Goal: Information Seeking & Learning: Learn about a topic

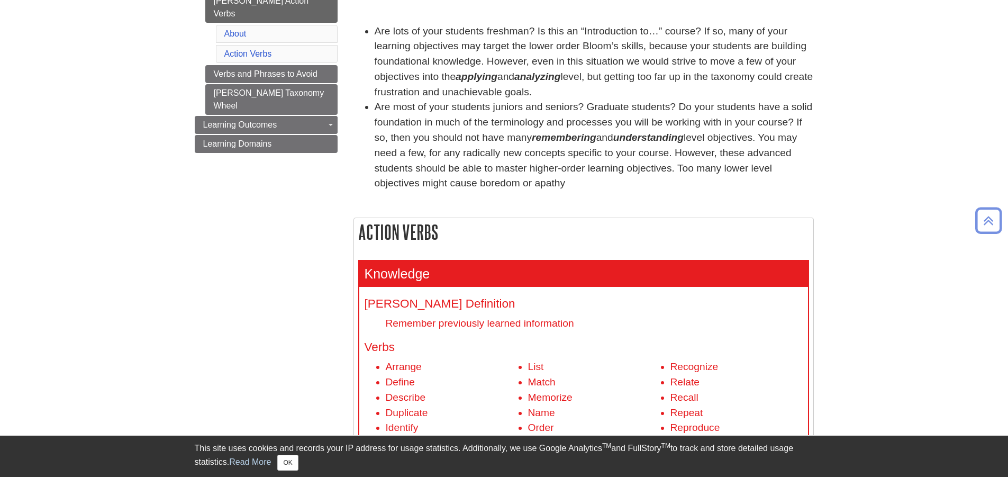
scroll to position [317, 0]
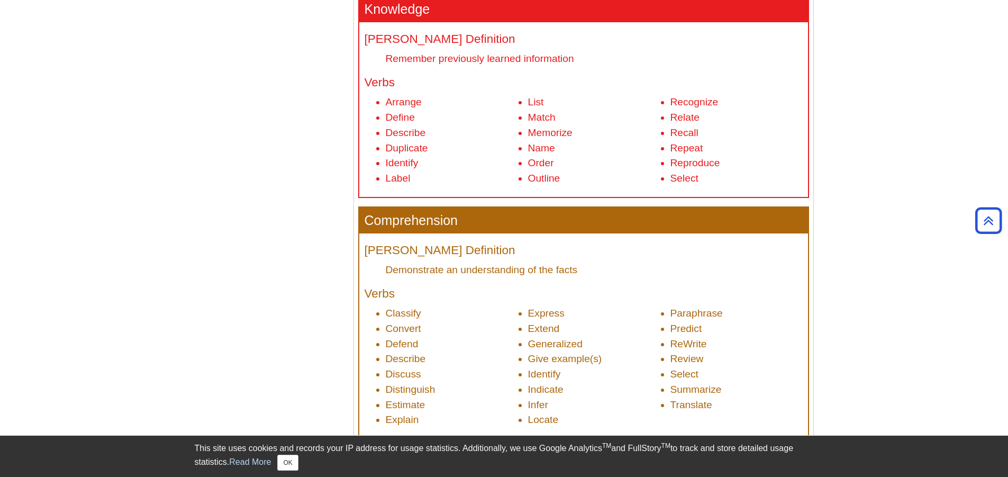
scroll to position [529, 0]
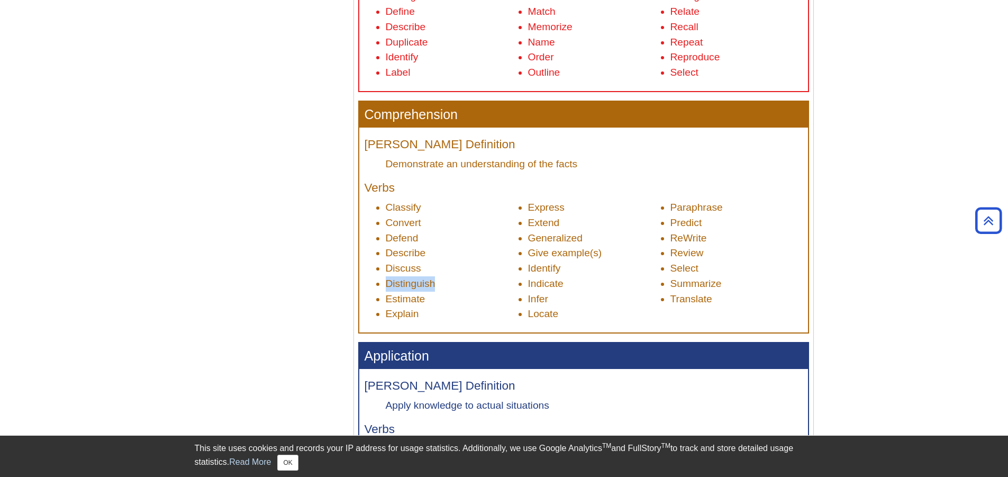
drag, startPoint x: 387, startPoint y: 282, endPoint x: 442, endPoint y: 286, distance: 55.1
click at [441, 287] on li "Distinguish" at bounding box center [452, 283] width 132 height 15
click at [443, 283] on li "Distinguish" at bounding box center [452, 283] width 132 height 15
drag, startPoint x: 445, startPoint y: 280, endPoint x: 387, endPoint y: 282, distance: 57.7
click at [387, 282] on li "Distinguish" at bounding box center [452, 283] width 132 height 15
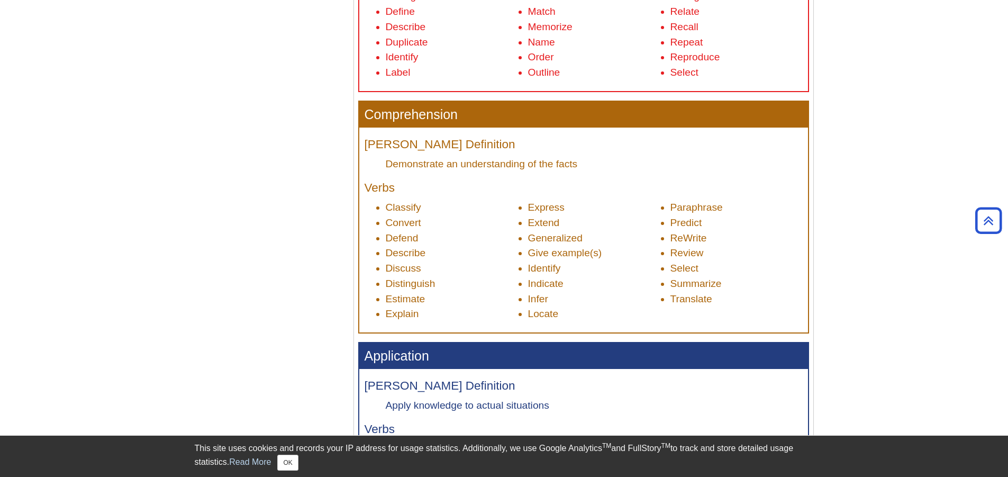
click at [429, 263] on li "Discuss" at bounding box center [452, 268] width 132 height 15
drag, startPoint x: 437, startPoint y: 230, endPoint x: 460, endPoint y: 216, distance: 26.6
click at [460, 215] on li "Convert" at bounding box center [452, 222] width 132 height 15
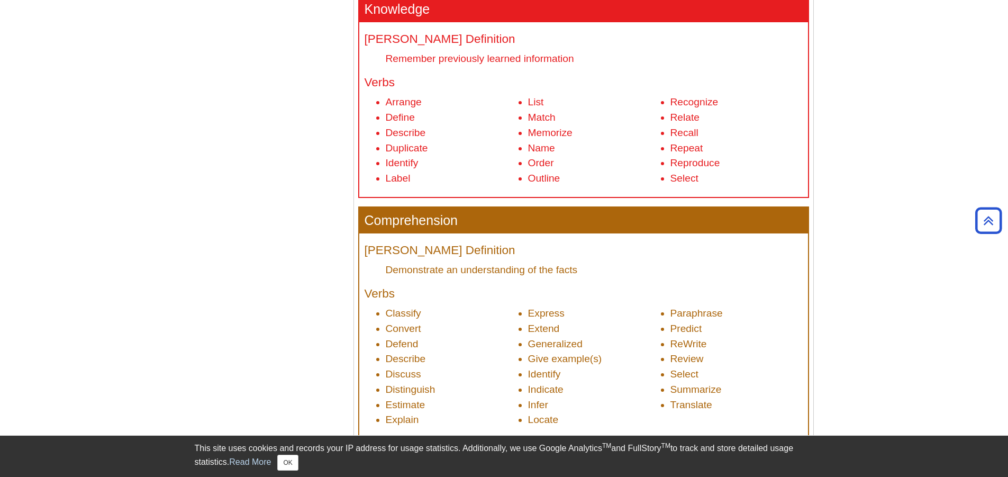
scroll to position [476, 0]
